Goal: Find specific page/section: Find specific page/section

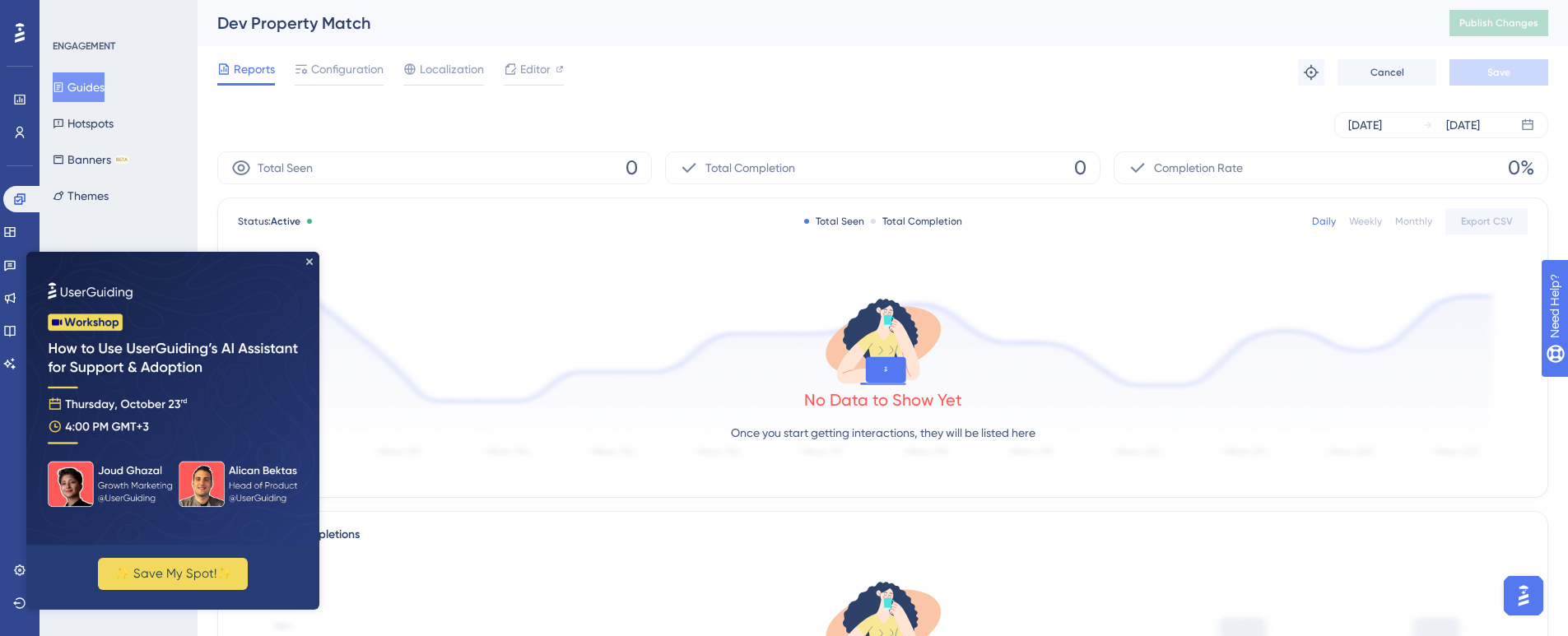
click at [313, 263] on img at bounding box center [173, 398] width 293 height 293
drag, startPoint x: 361, startPoint y: 323, endPoint x: 310, endPoint y: 260, distance: 81.1
click at [310, 260] on icon "Close Preview" at bounding box center [309, 261] width 7 height 7
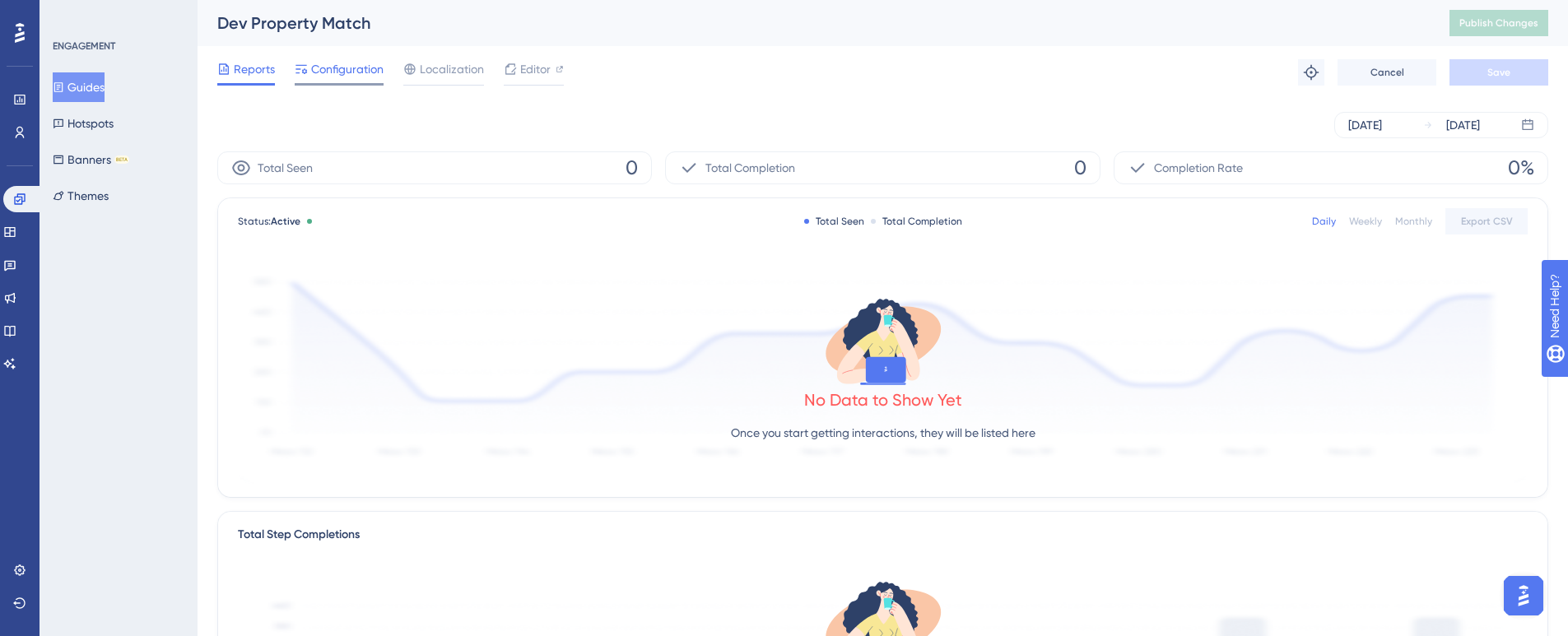
click at [322, 61] on span "Configuration" at bounding box center [347, 69] width 73 height 20
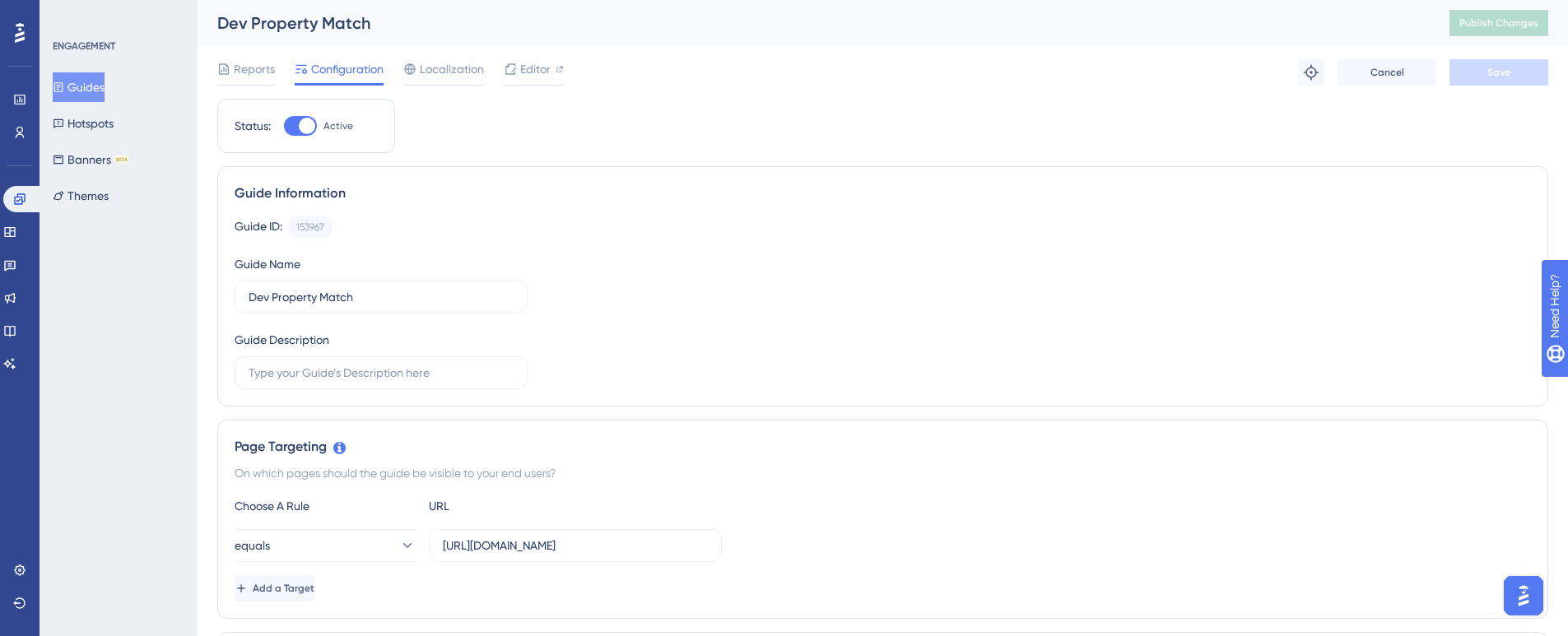
click at [84, 93] on button "Guides" at bounding box center [79, 88] width 52 height 30
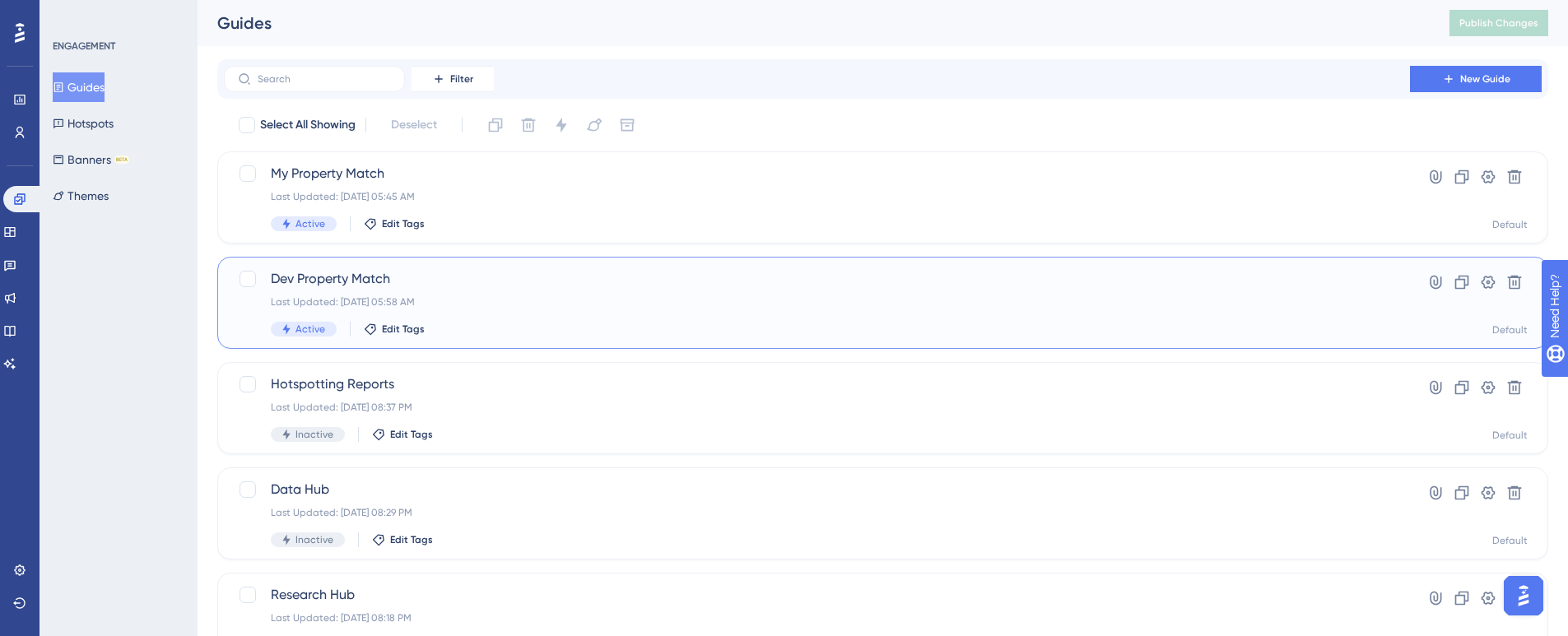
click at [335, 278] on span "Dev Property Match" at bounding box center [816, 279] width 1092 height 20
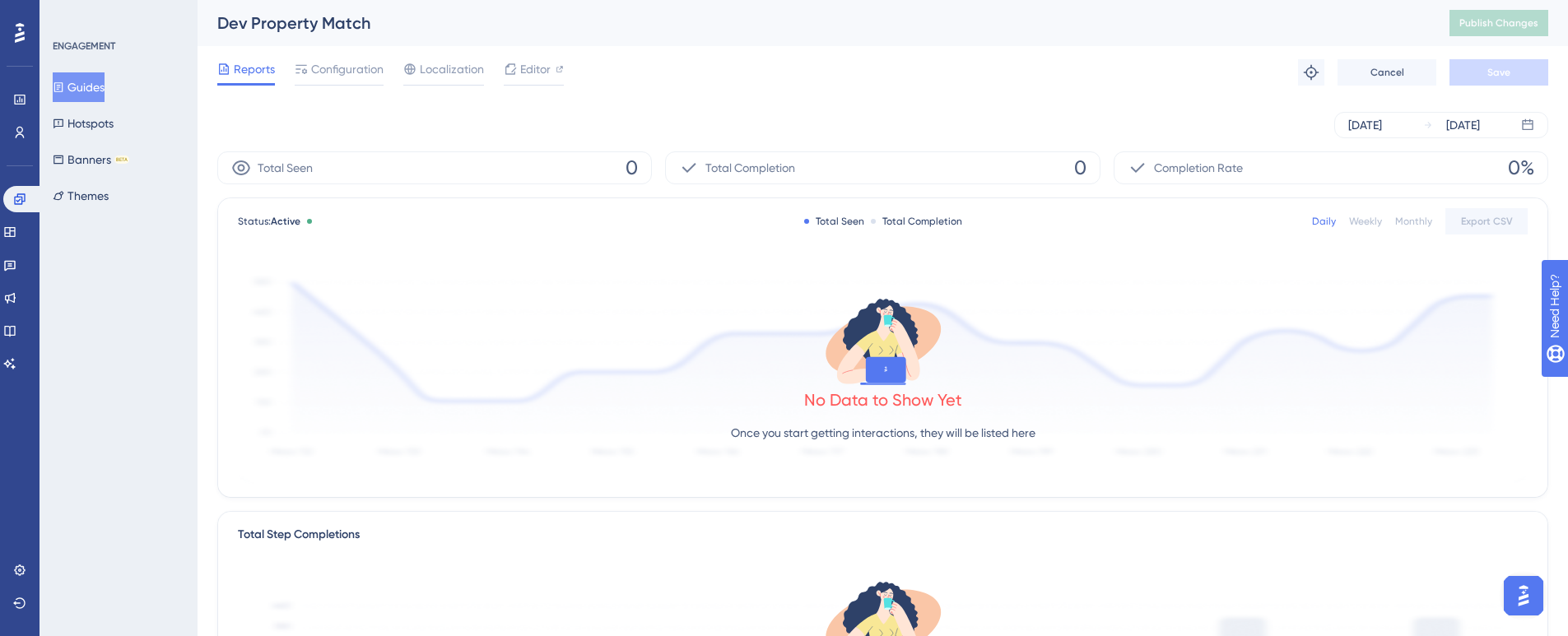
click at [459, 103] on div "[DATE] [DATE]" at bounding box center [882, 125] width 1331 height 53
